Goal: Task Accomplishment & Management: Use online tool/utility

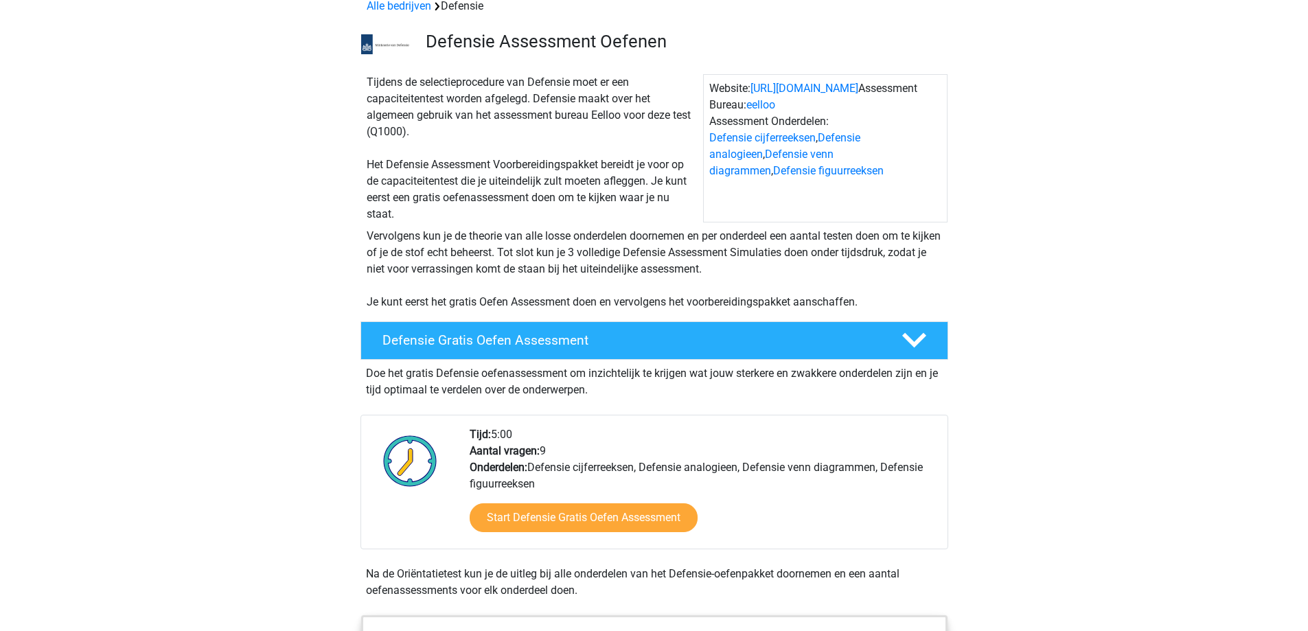
scroll to position [206, 0]
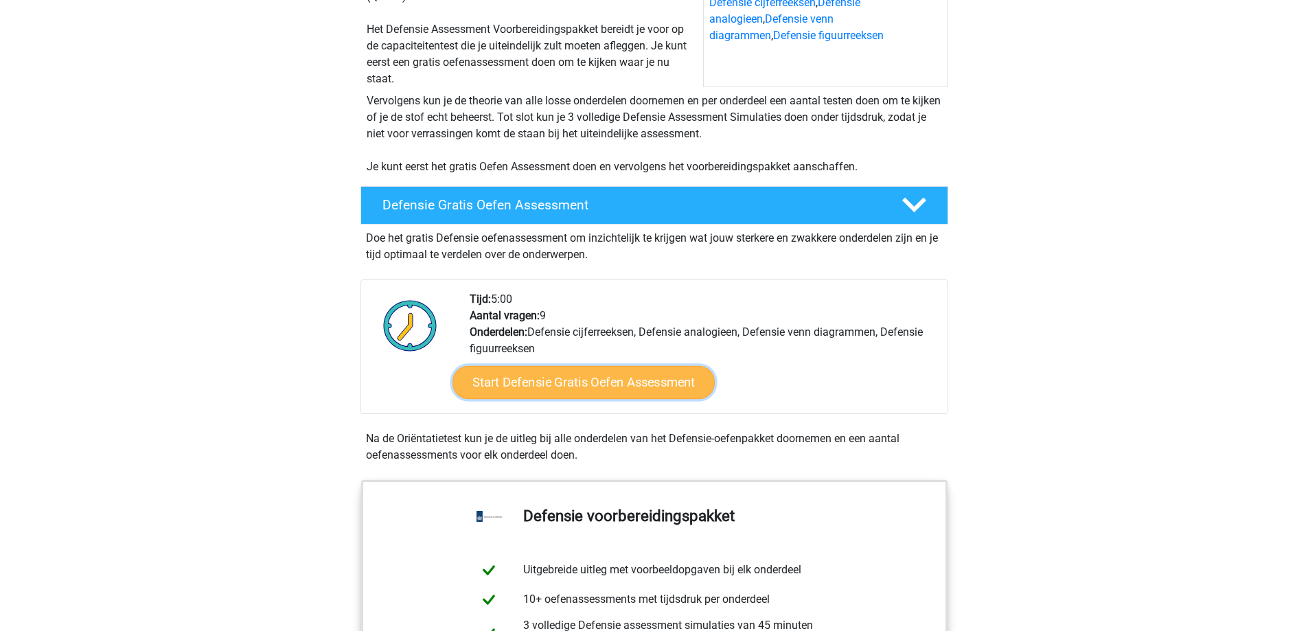
click at [616, 391] on link "Start Defensie Gratis Oefen Assessment" at bounding box center [583, 382] width 262 height 33
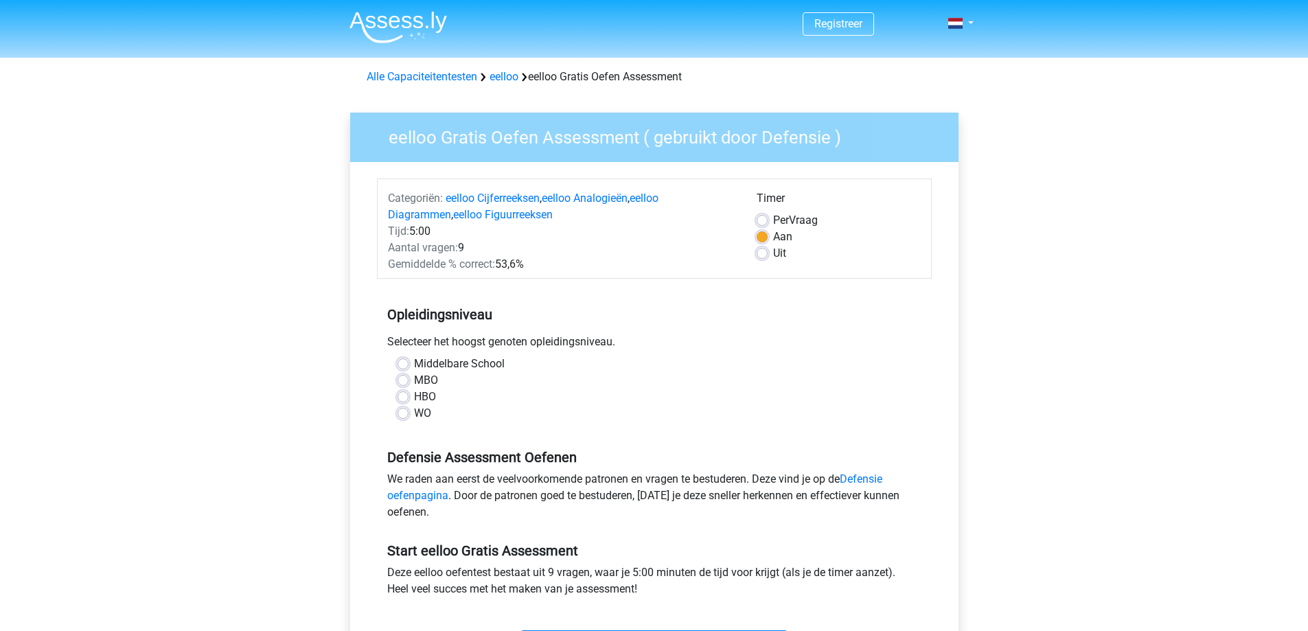
click at [414, 383] on label "MBO" at bounding box center [426, 380] width 24 height 16
click at [406, 383] on input "MBO" at bounding box center [402, 379] width 11 height 14
radio input "true"
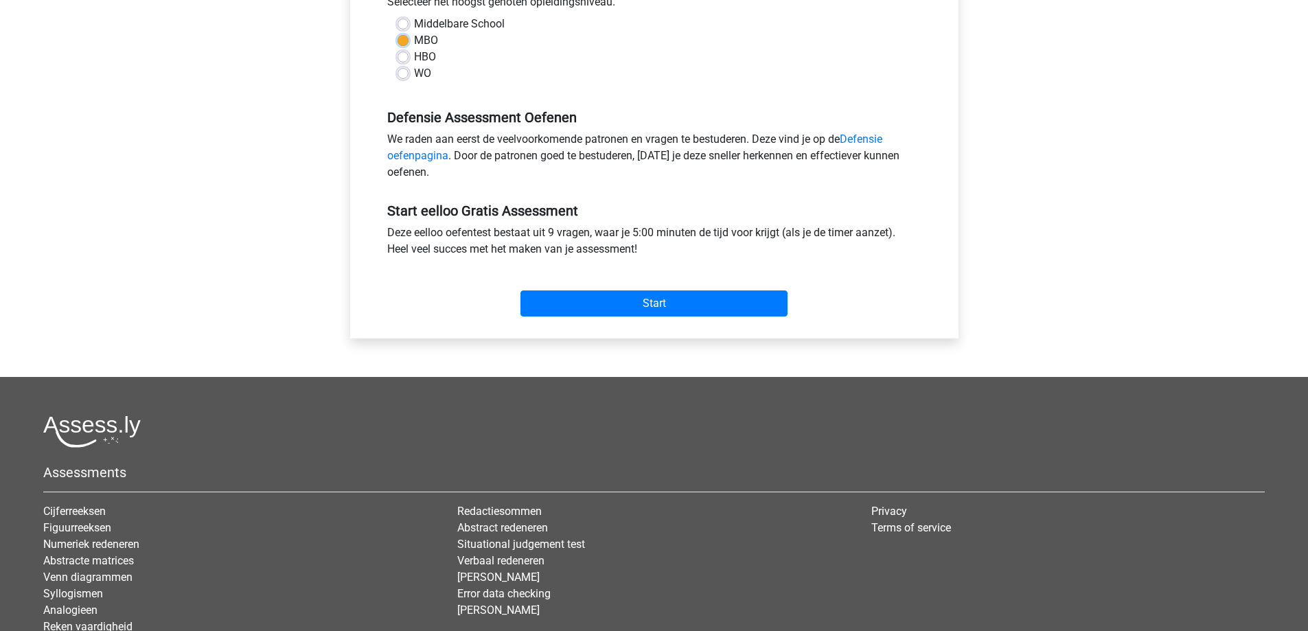
scroll to position [343, 0]
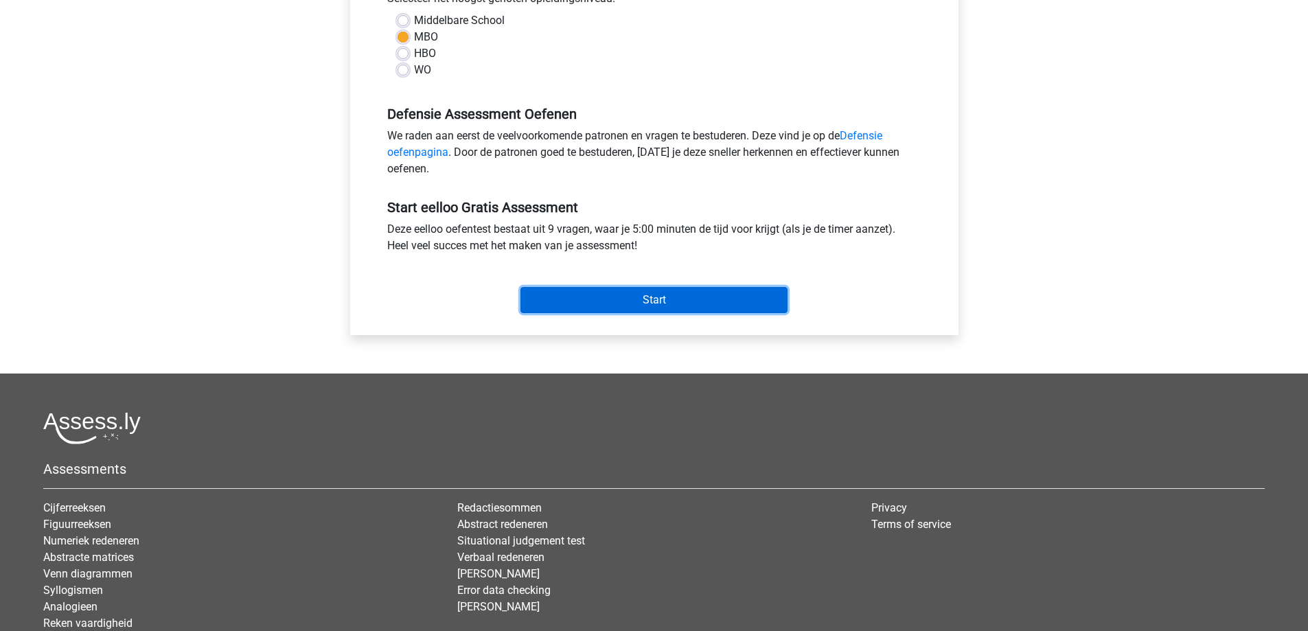
click at [589, 287] on input "Start" at bounding box center [653, 300] width 267 height 26
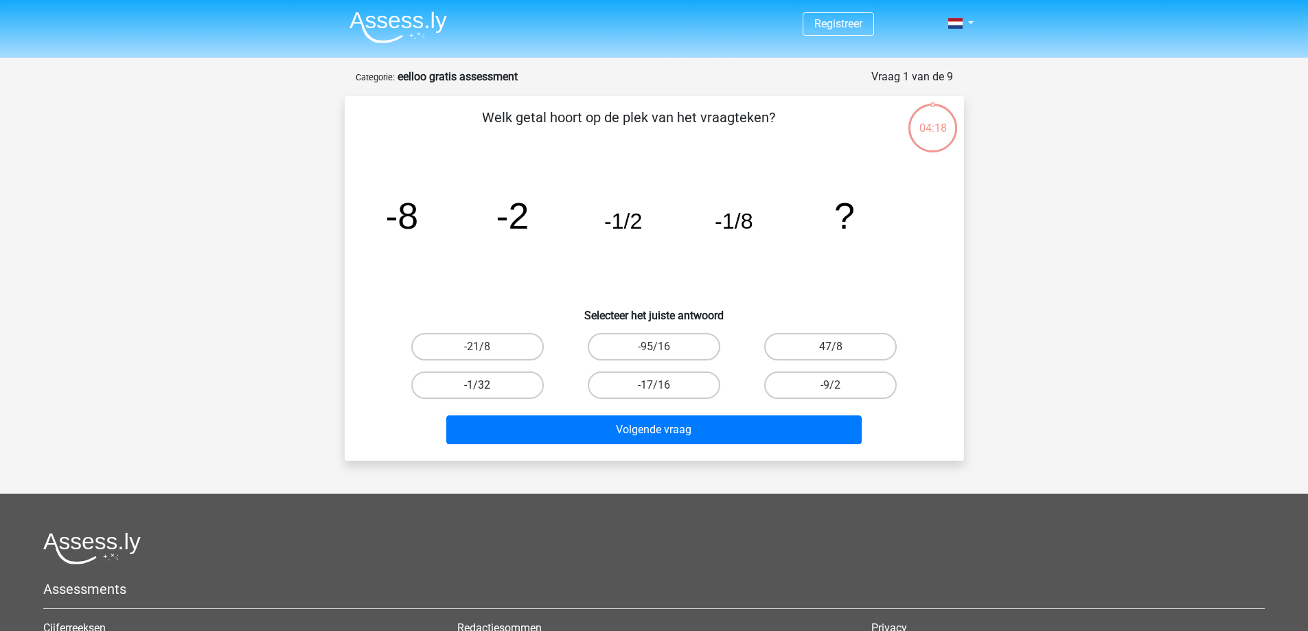
click at [512, 382] on label "-1/32" at bounding box center [477, 384] width 132 height 27
click at [486, 385] on input "-1/32" at bounding box center [481, 389] width 9 height 9
radio input "true"
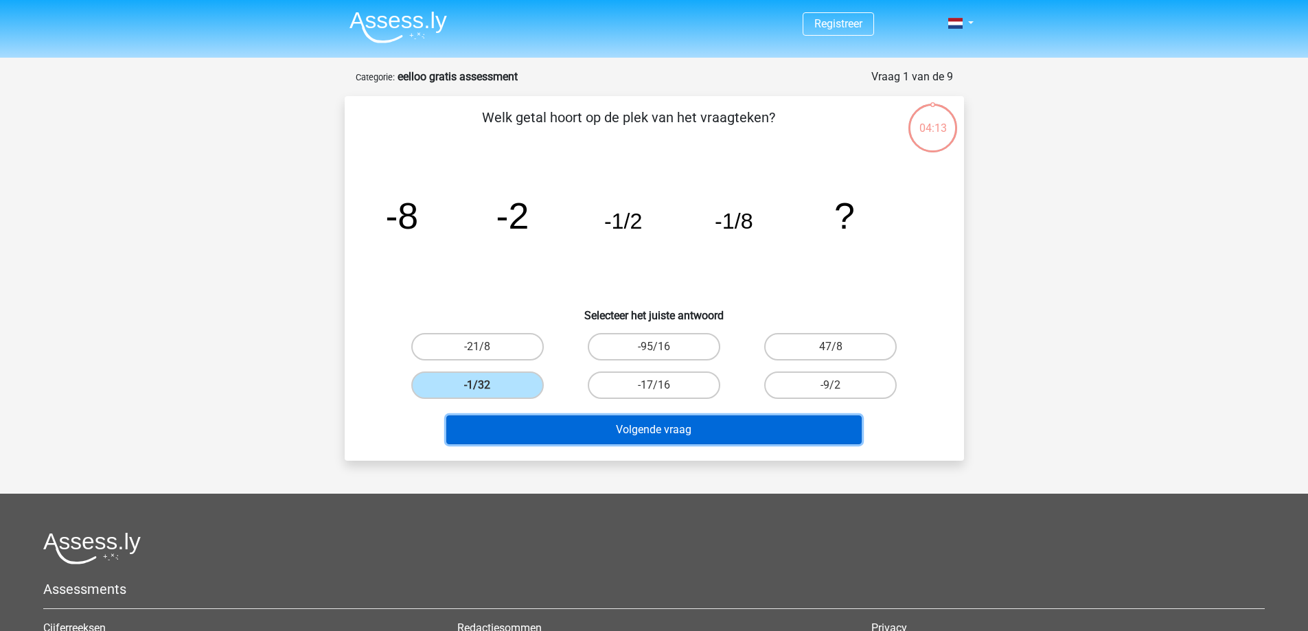
click at [642, 427] on button "Volgende vraag" at bounding box center [653, 429] width 415 height 29
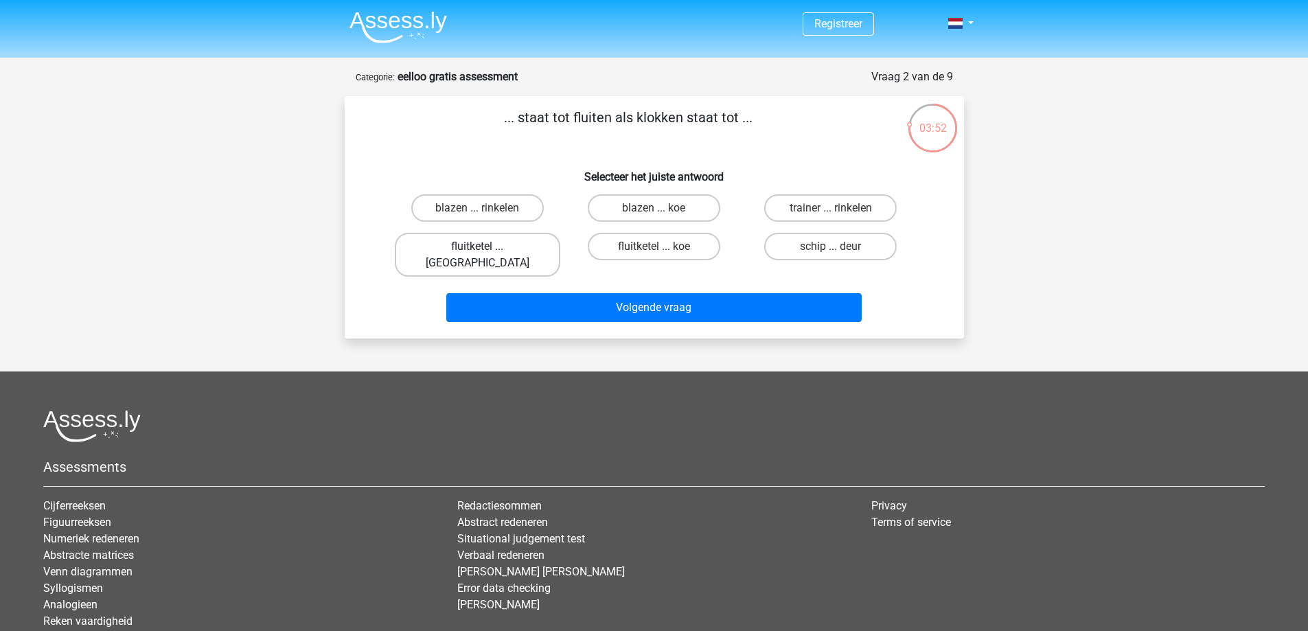
click at [506, 251] on label "fluitketel ... [GEOGRAPHIC_DATA]" at bounding box center [477, 255] width 165 height 44
click at [486, 251] on input "fluitketel ... [GEOGRAPHIC_DATA]" at bounding box center [481, 250] width 9 height 9
radio input "true"
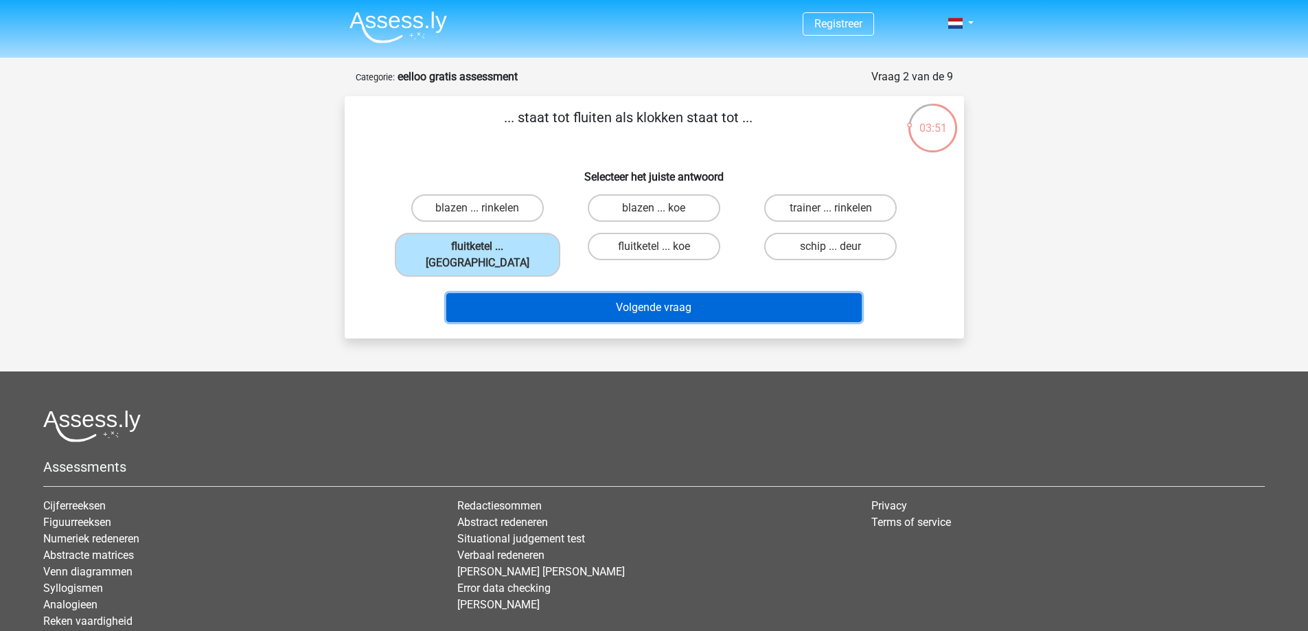
click at [574, 293] on button "Volgende vraag" at bounding box center [653, 307] width 415 height 29
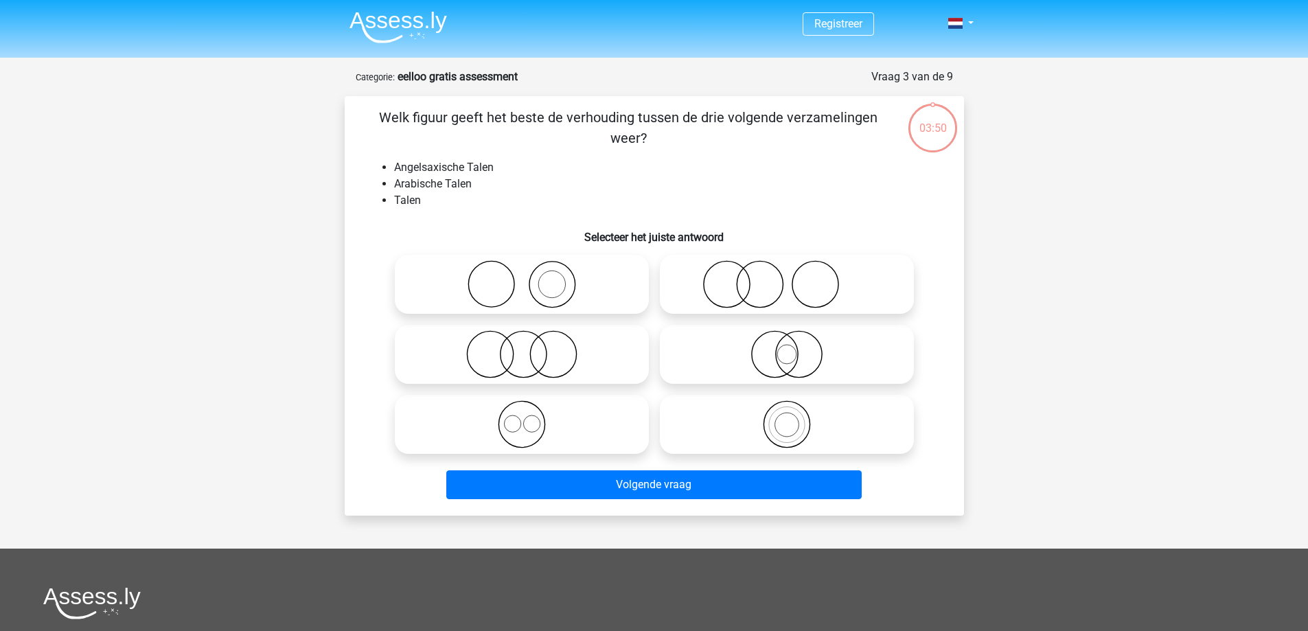
scroll to position [69, 0]
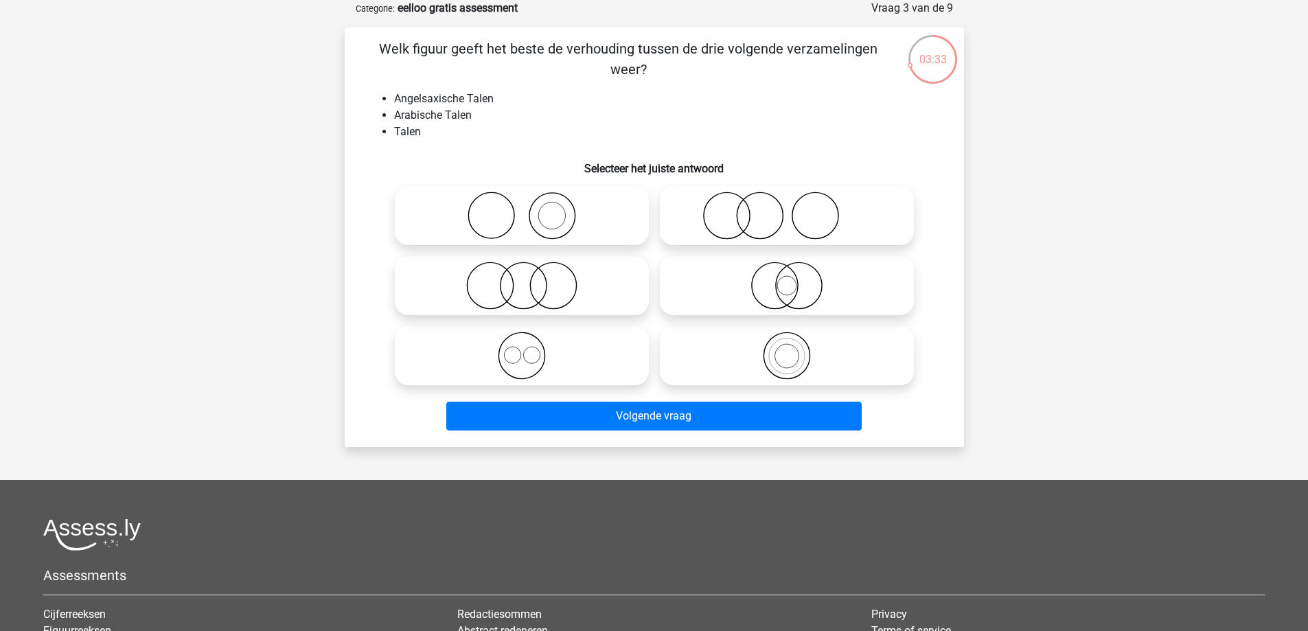
click at [778, 290] on circle at bounding box center [786, 285] width 19 height 19
click at [787, 279] on input "radio" at bounding box center [791, 274] width 9 height 9
radio input "true"
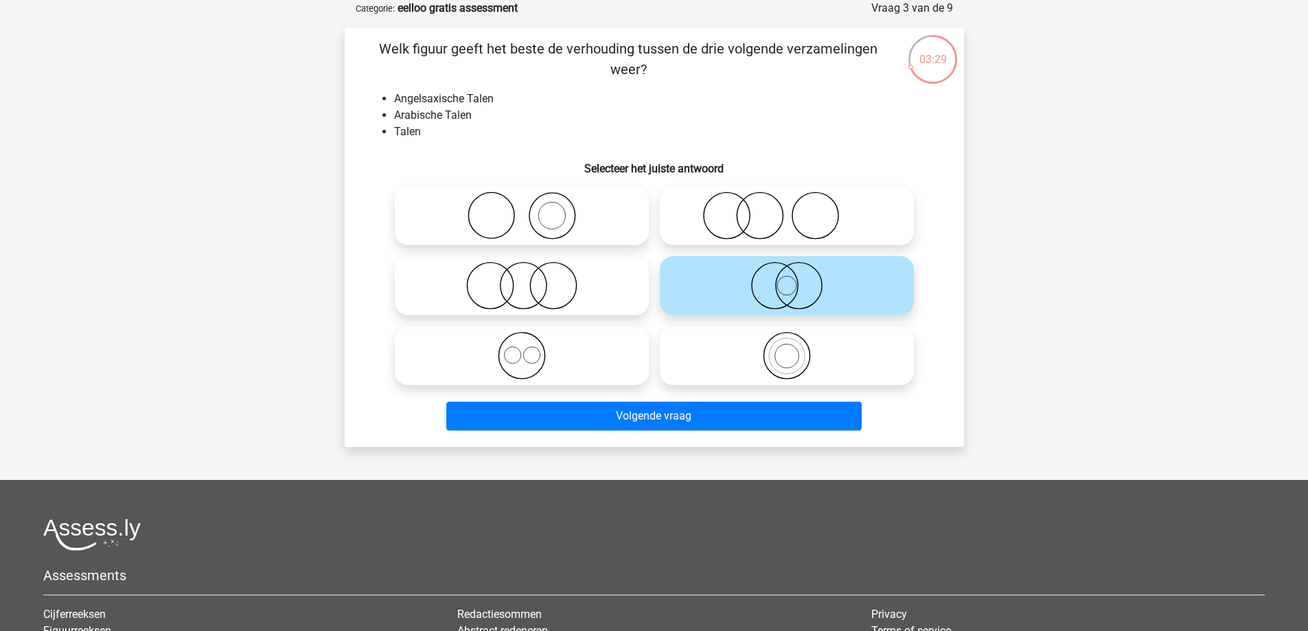
click at [587, 345] on icon at bounding box center [521, 356] width 243 height 48
click at [531, 345] on input "radio" at bounding box center [526, 344] width 9 height 9
radio input "true"
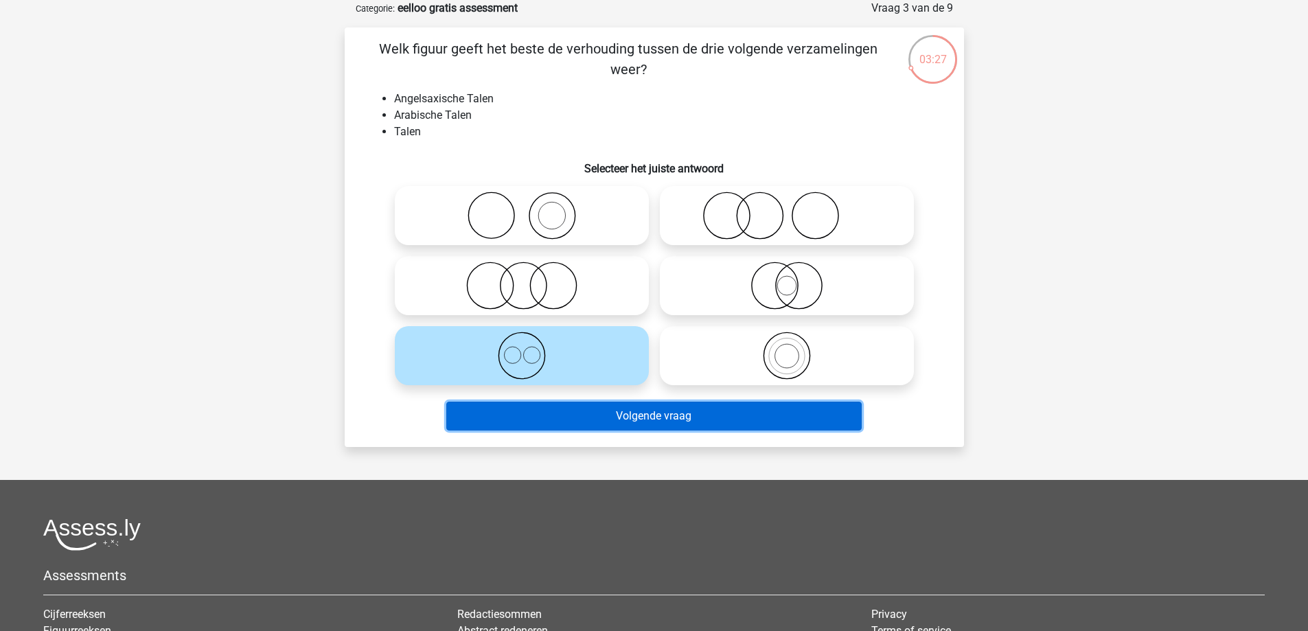
click at [629, 413] on button "Volgende vraag" at bounding box center [653, 416] width 415 height 29
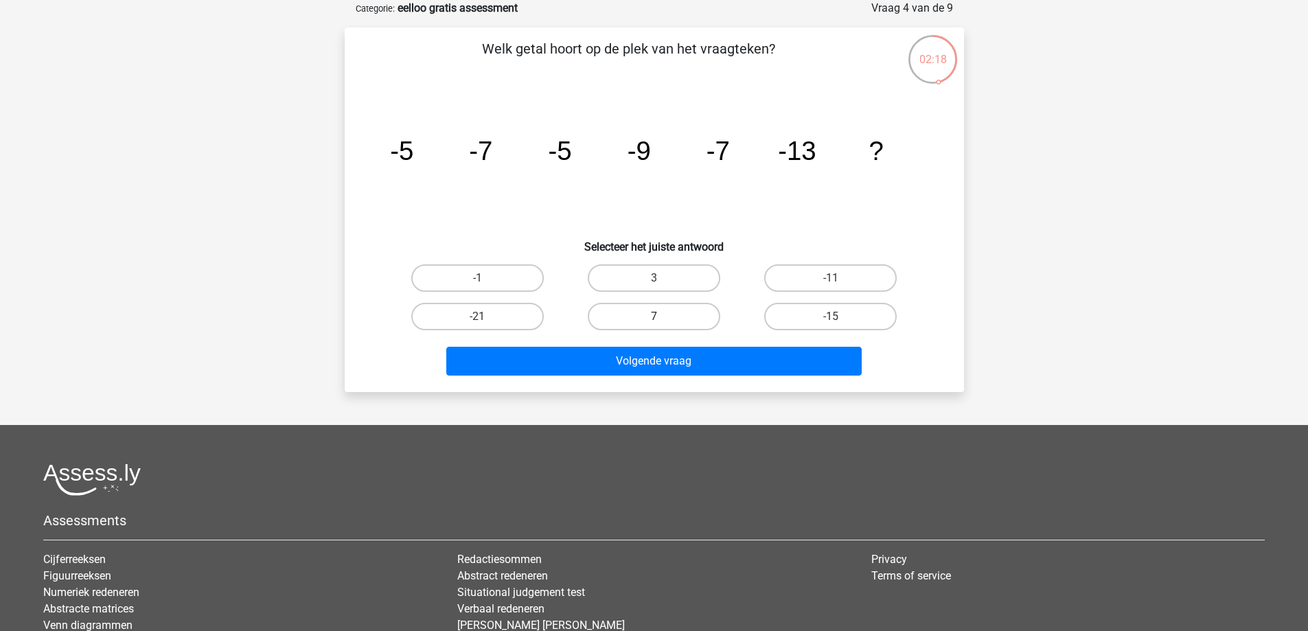
click at [693, 320] on label "7" at bounding box center [654, 316] width 132 height 27
click at [662, 320] on input "7" at bounding box center [658, 320] width 9 height 9
radio input "true"
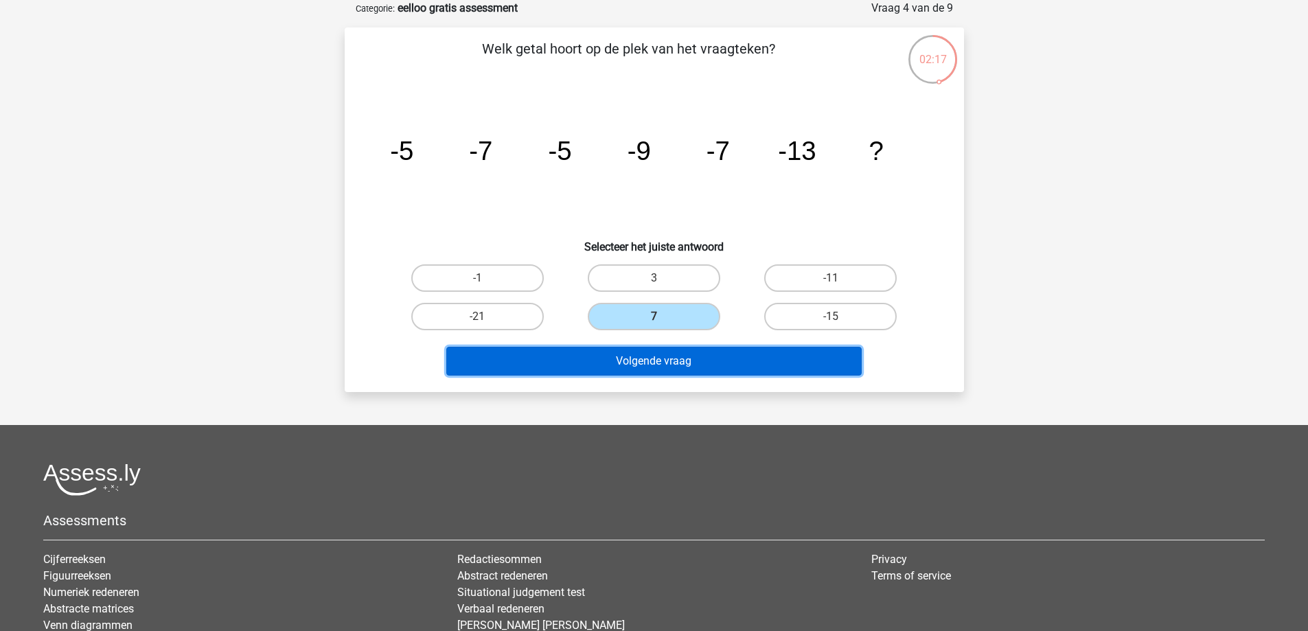
click at [684, 370] on button "Volgende vraag" at bounding box center [653, 361] width 415 height 29
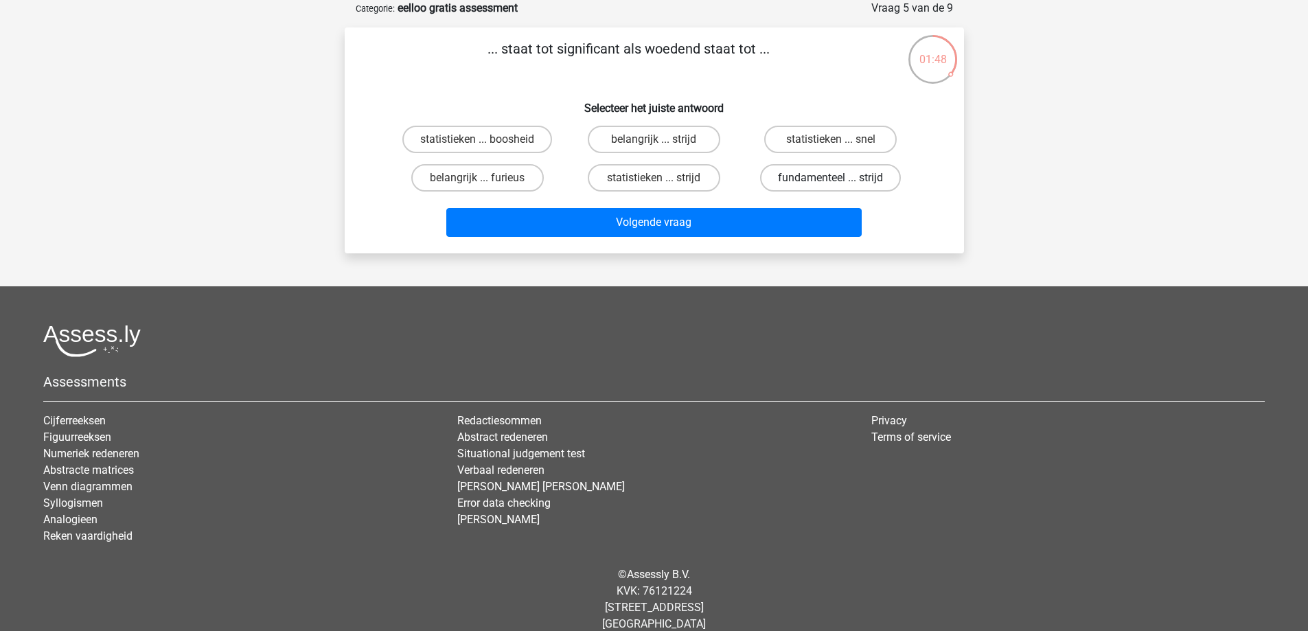
click at [823, 178] on label "fundamenteel ... strijd" at bounding box center [830, 177] width 141 height 27
click at [831, 178] on input "fundamenteel ... strijd" at bounding box center [835, 182] width 9 height 9
radio input "true"
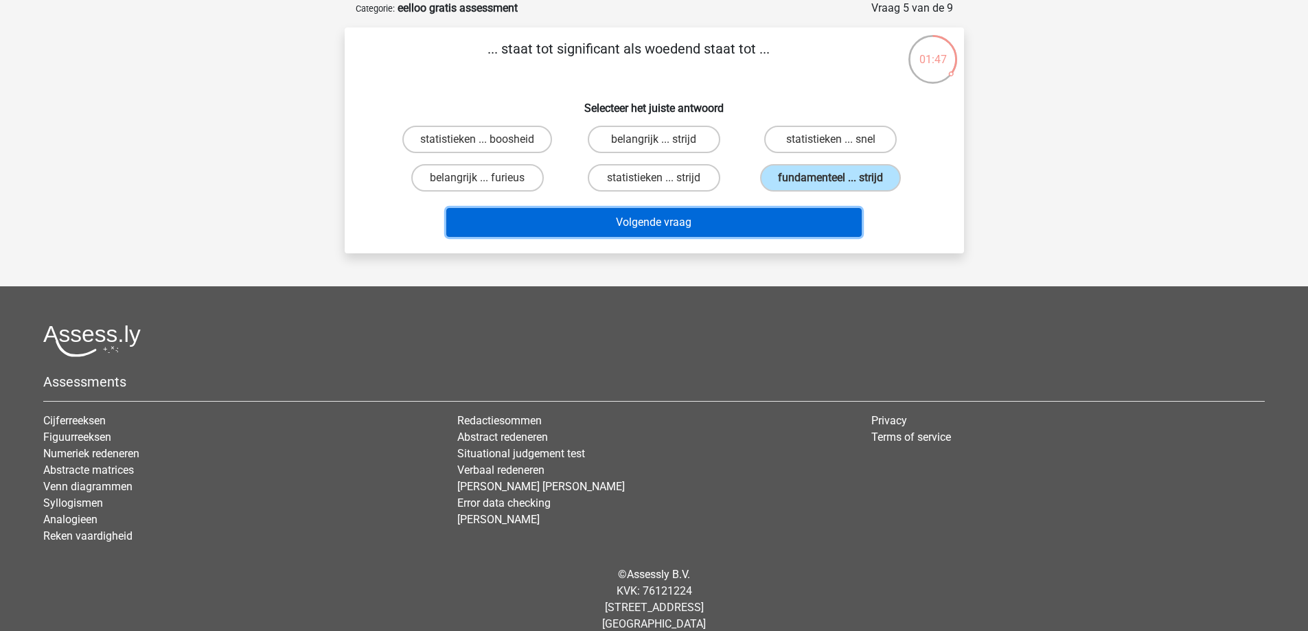
click at [818, 215] on button "Volgende vraag" at bounding box center [653, 222] width 415 height 29
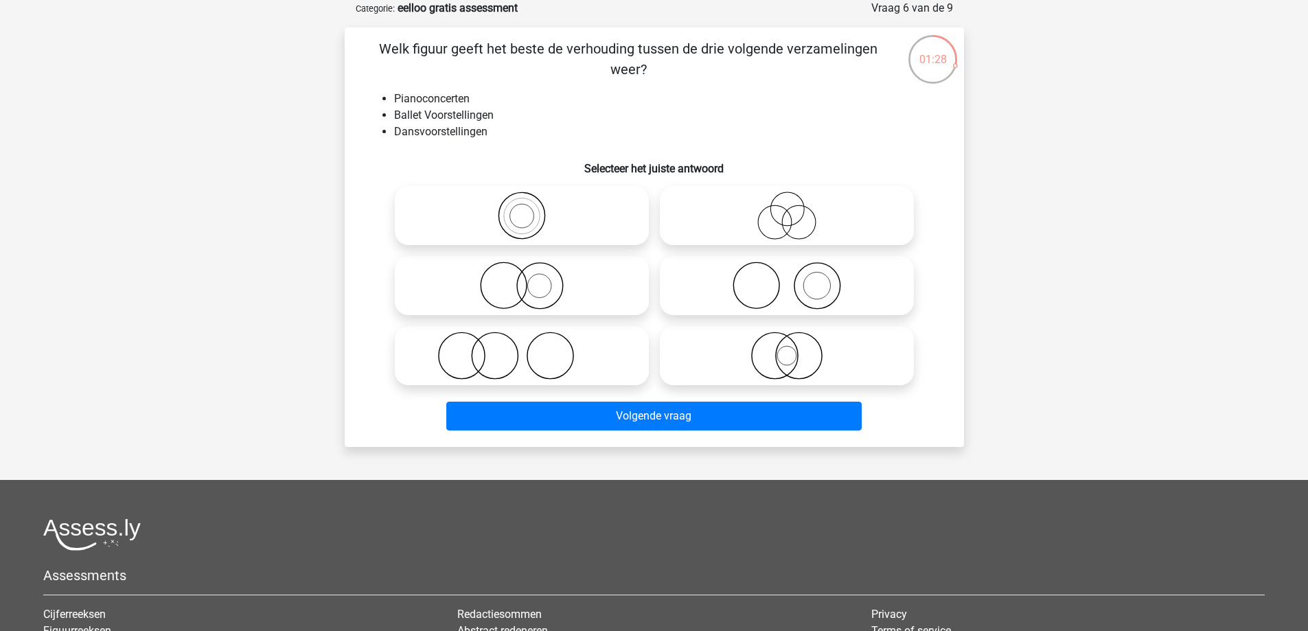
click at [616, 354] on icon at bounding box center [521, 356] width 243 height 48
click at [531, 349] on input "radio" at bounding box center [526, 344] width 9 height 9
radio input "true"
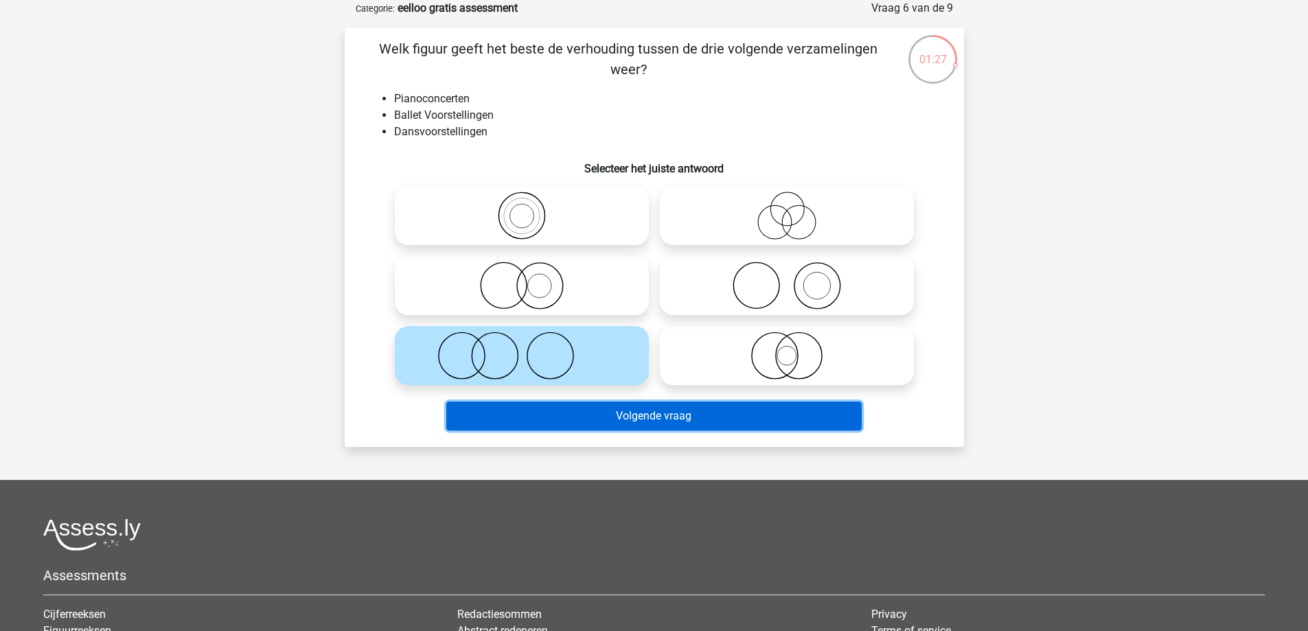
click at [638, 415] on button "Volgende vraag" at bounding box center [653, 416] width 415 height 29
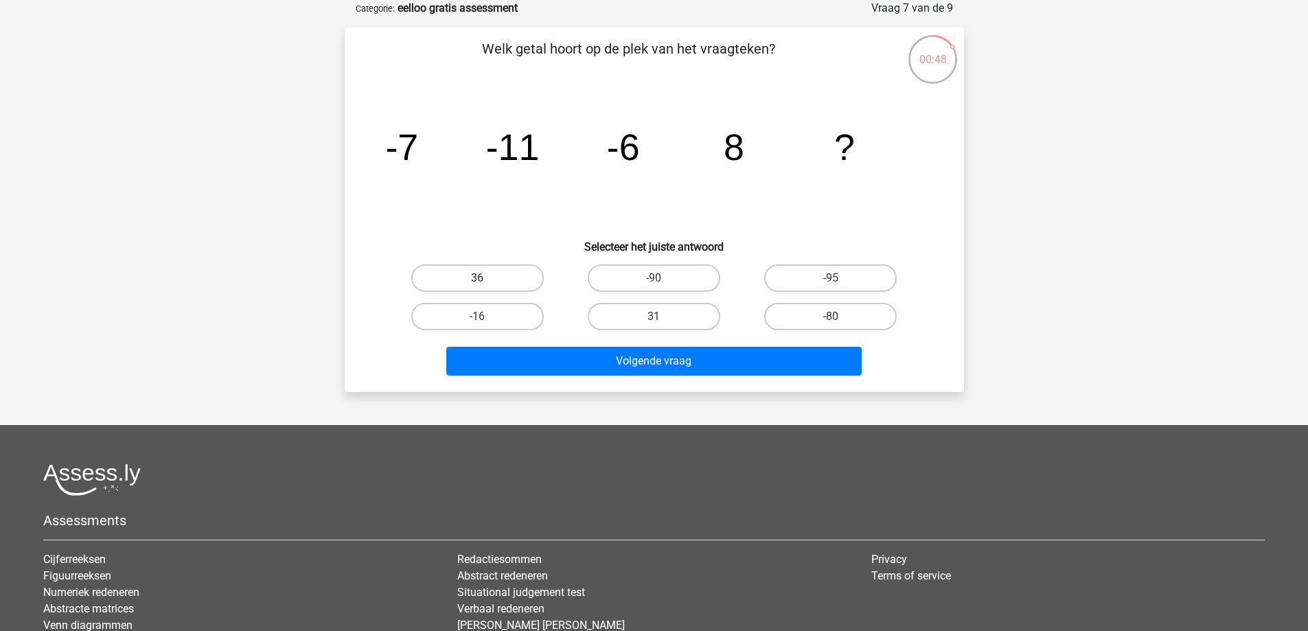
click at [533, 273] on label "36" at bounding box center [477, 277] width 132 height 27
click at [486, 278] on input "36" at bounding box center [481, 282] width 9 height 9
radio input "true"
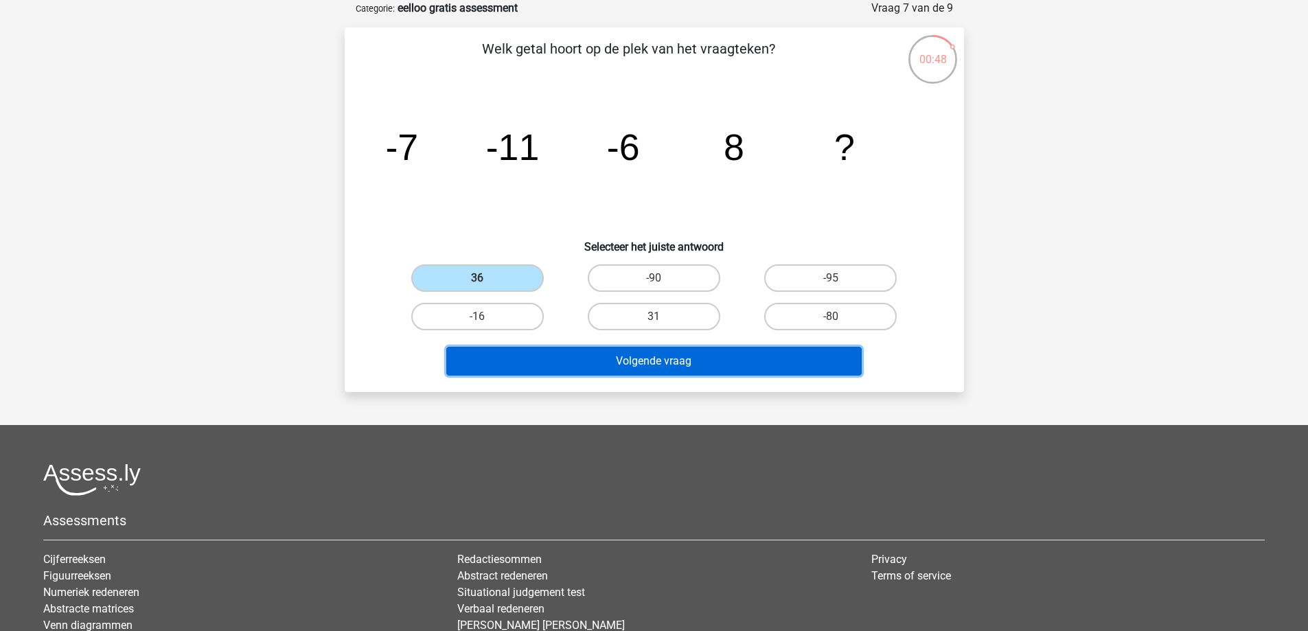
click at [604, 356] on button "Volgende vraag" at bounding box center [653, 361] width 415 height 29
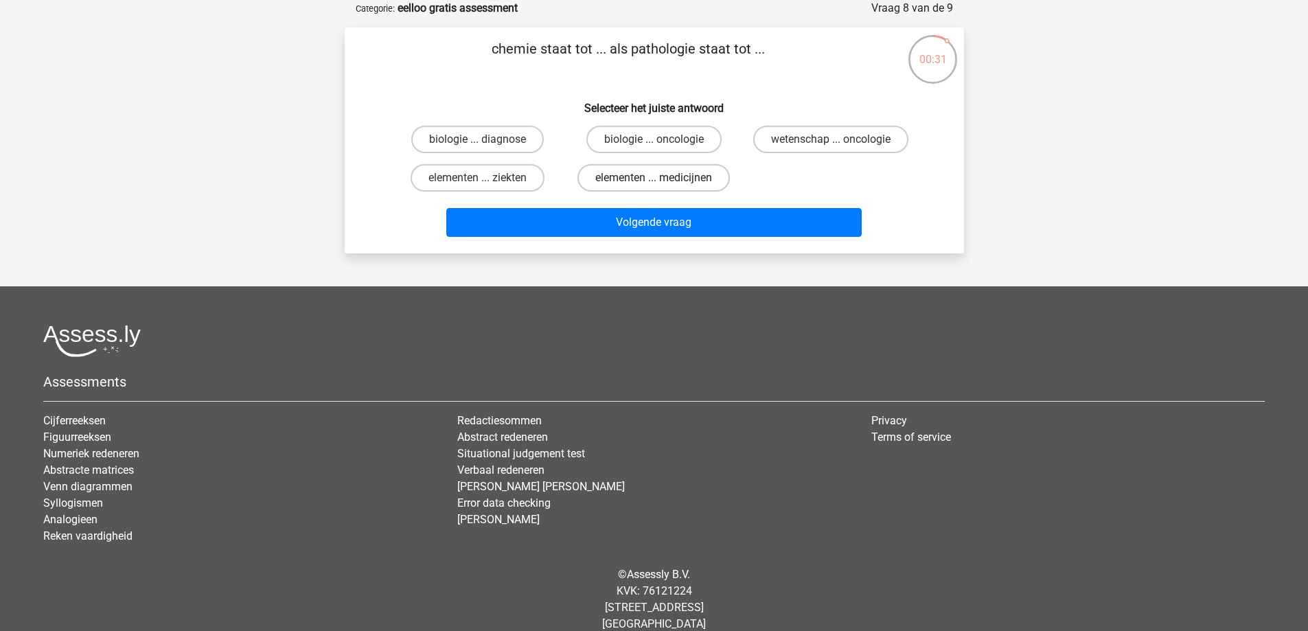
click at [606, 174] on label "elementen ... medicijnen" at bounding box center [653, 177] width 152 height 27
click at [654, 178] on input "elementen ... medicijnen" at bounding box center [658, 182] width 9 height 9
radio input "true"
click at [524, 173] on label "elementen ... ziekten" at bounding box center [478, 177] width 134 height 27
click at [486, 178] on input "elementen ... ziekten" at bounding box center [481, 182] width 9 height 9
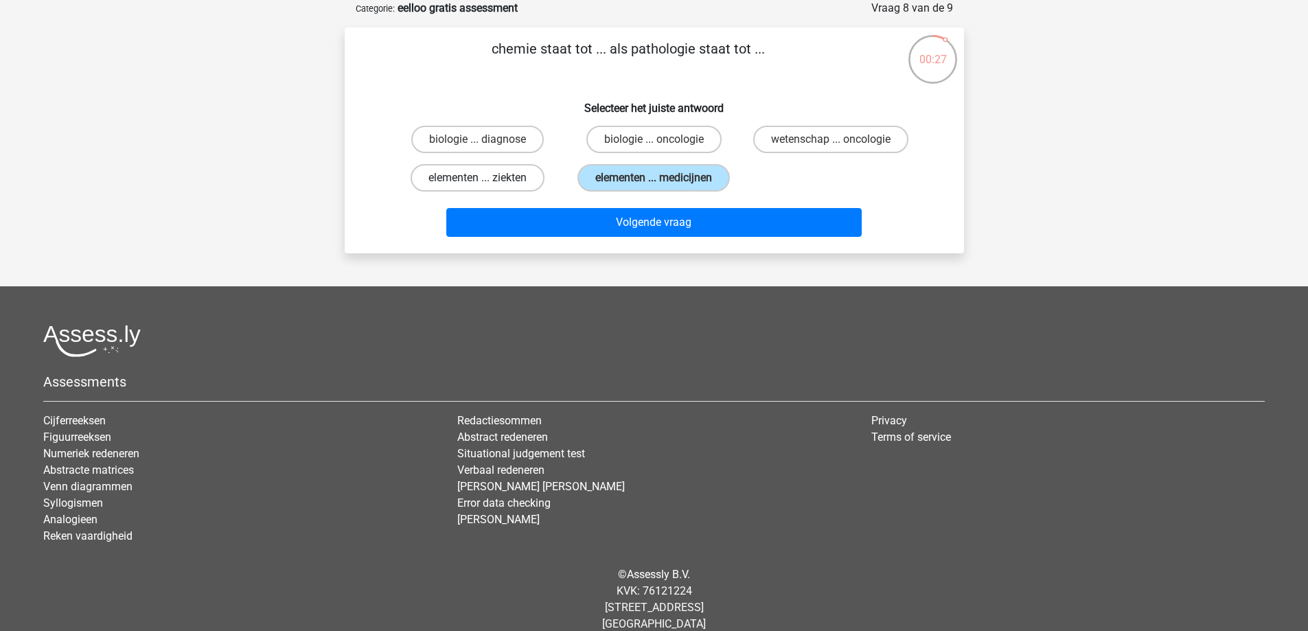
radio input "true"
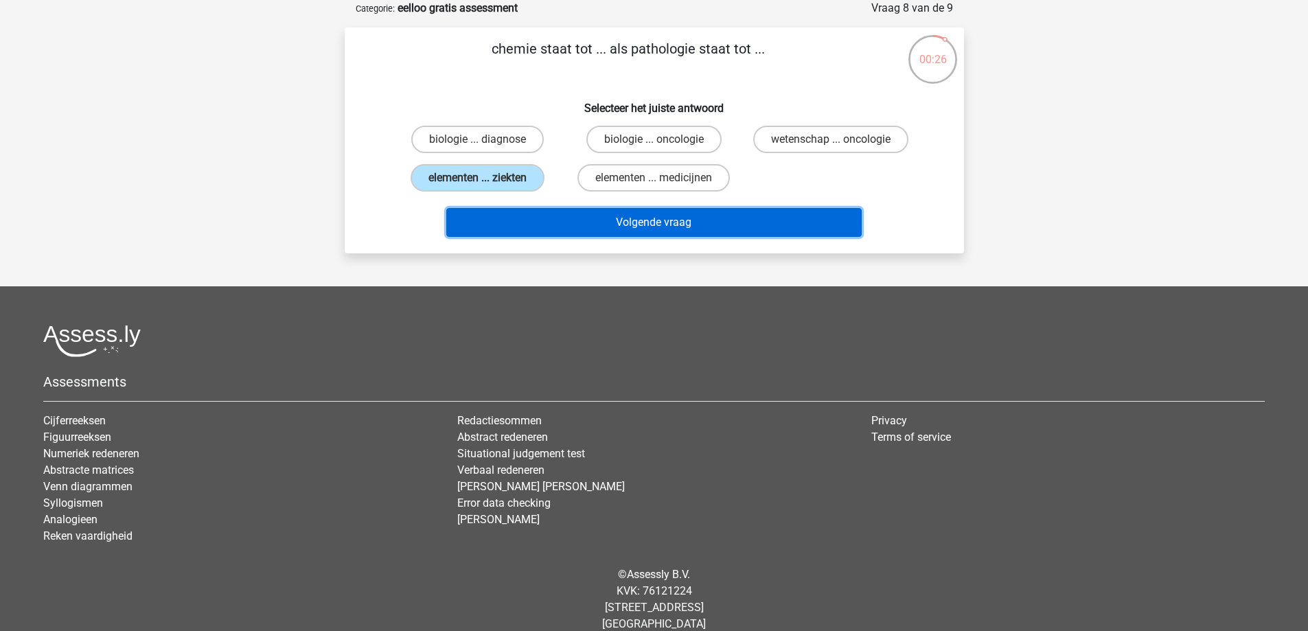
click at [559, 214] on button "Volgende vraag" at bounding box center [653, 222] width 415 height 29
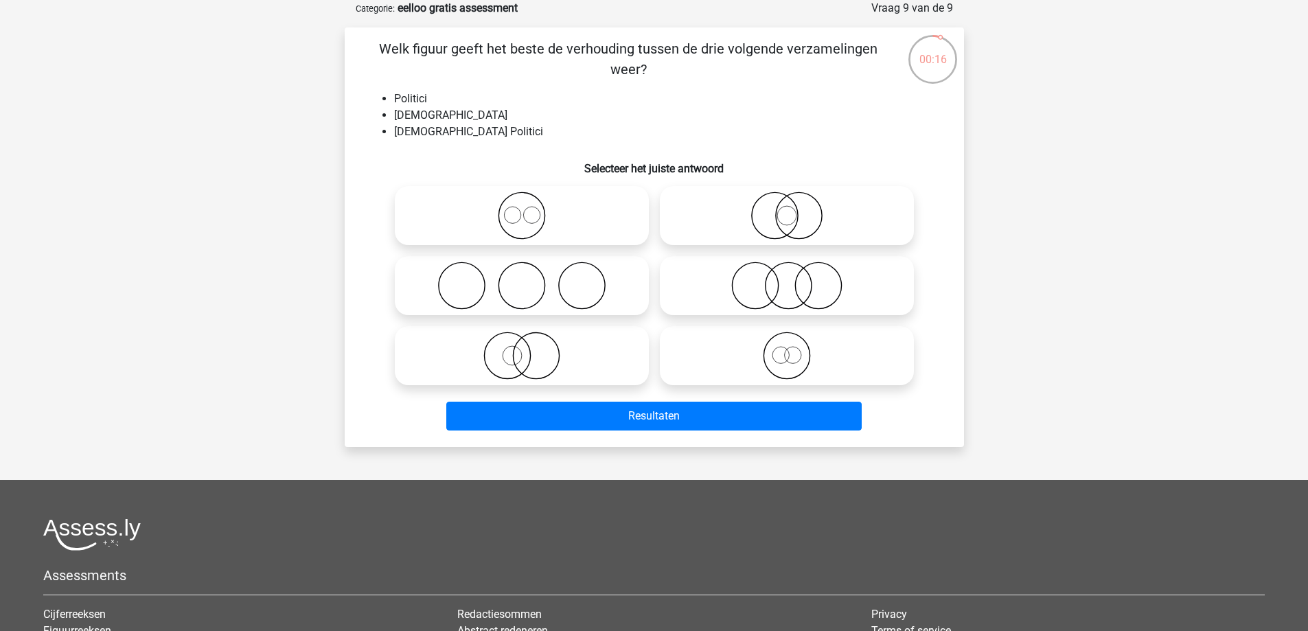
click at [814, 357] on icon at bounding box center [786, 356] width 243 height 48
click at [796, 349] on input "radio" at bounding box center [791, 344] width 9 height 9
radio input "true"
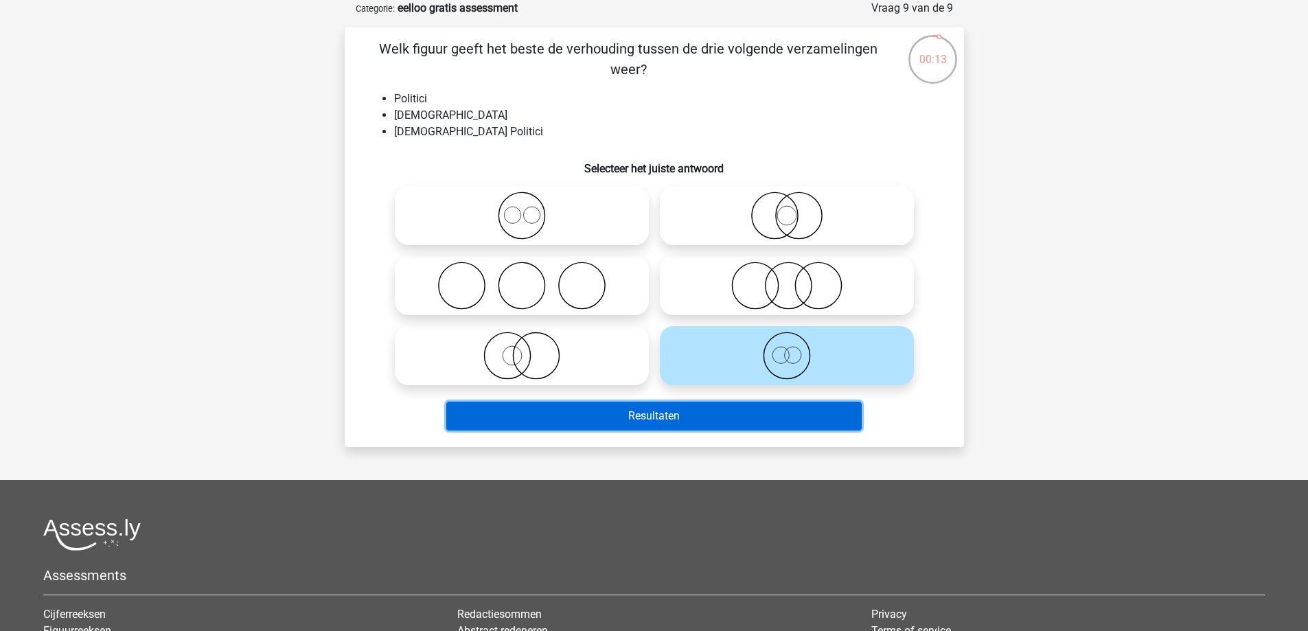
click at [682, 420] on button "Resultaten" at bounding box center [653, 416] width 415 height 29
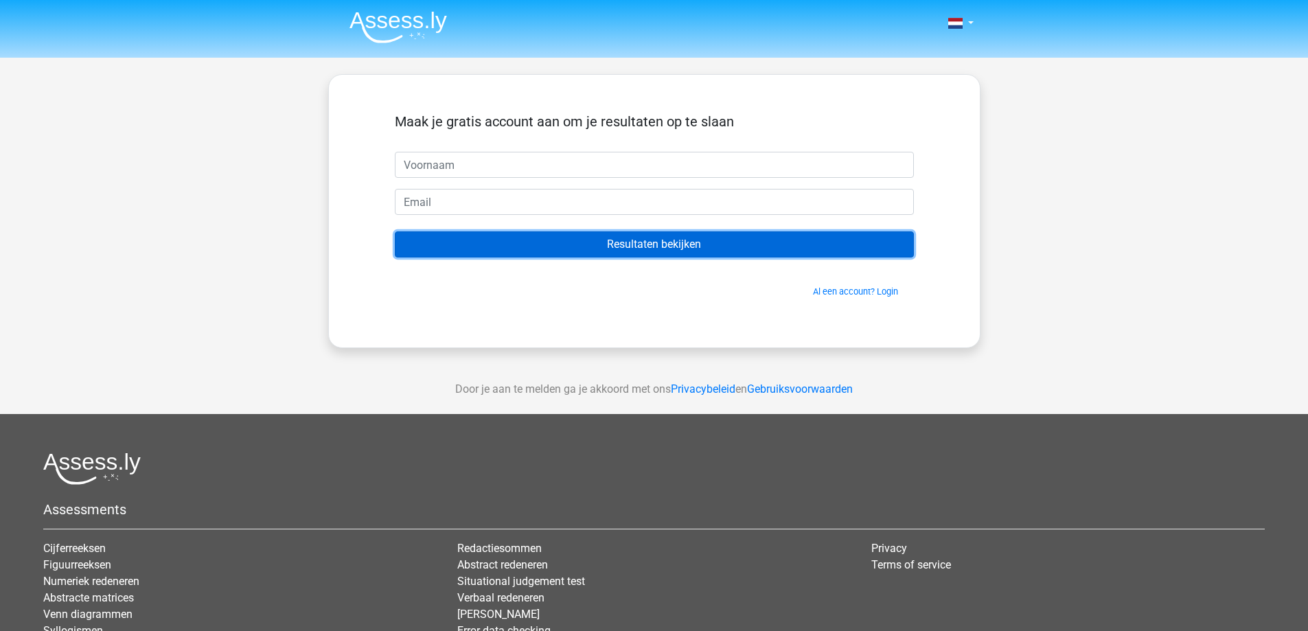
click at [689, 244] on input "Resultaten bekijken" at bounding box center [654, 244] width 519 height 26
